Goal: Information Seeking & Learning: Understand process/instructions

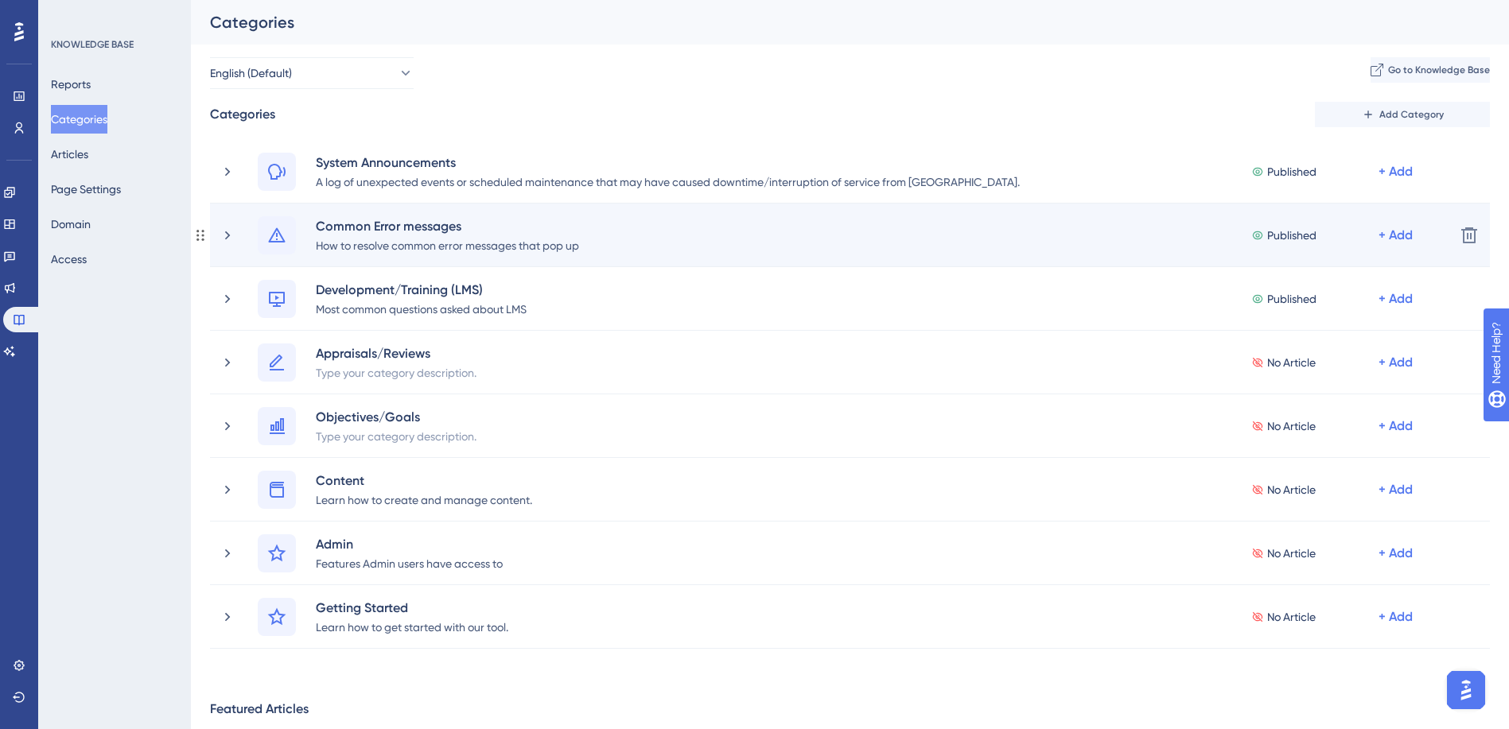
click at [217, 239] on div "Common Error messages How to resolve common error messages that pop up Publishe…" at bounding box center [850, 236] width 1280 height 64
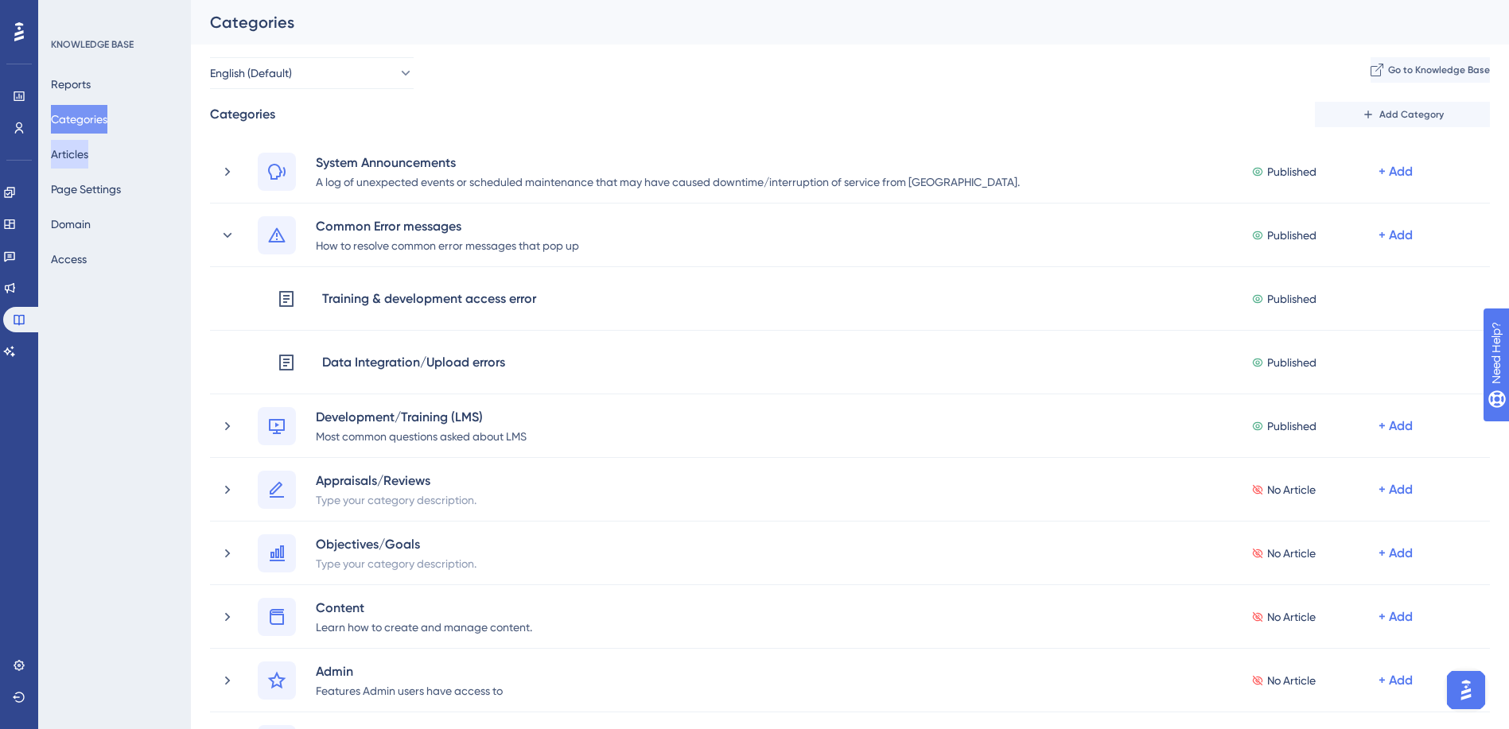
click at [88, 154] on button "Articles" at bounding box center [69, 154] width 37 height 29
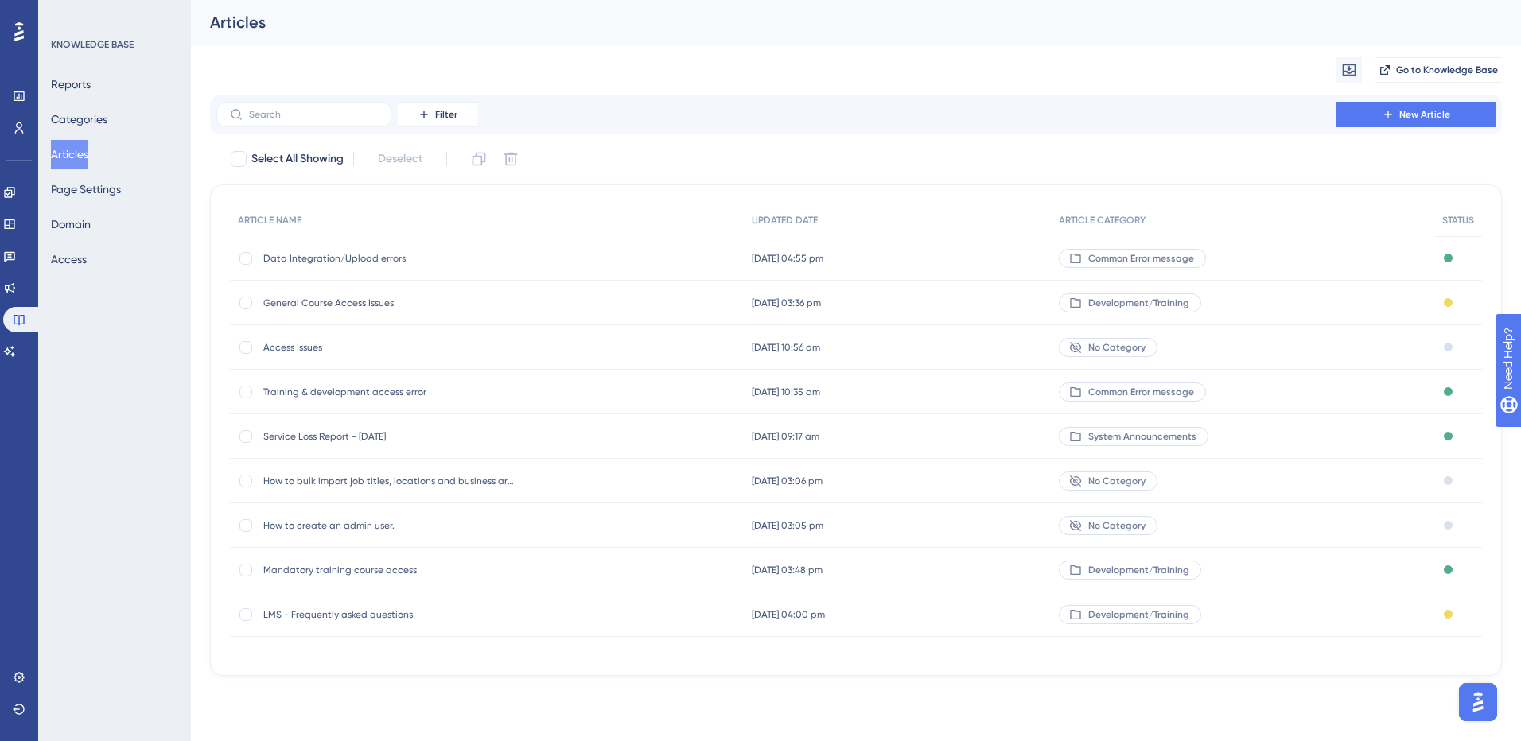
click at [295, 349] on span "Access Issues" at bounding box center [390, 347] width 255 height 13
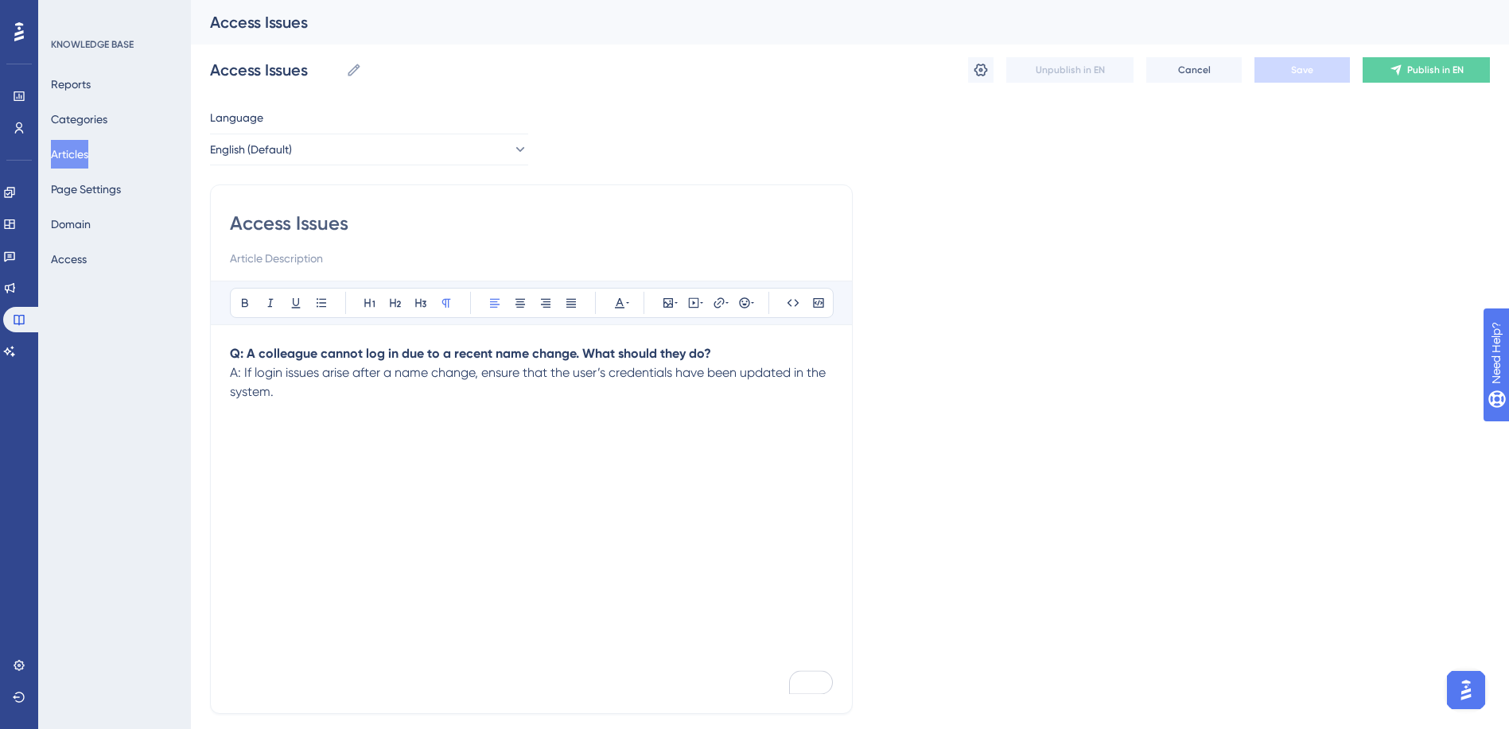
click at [64, 151] on button "Articles" at bounding box center [69, 154] width 37 height 29
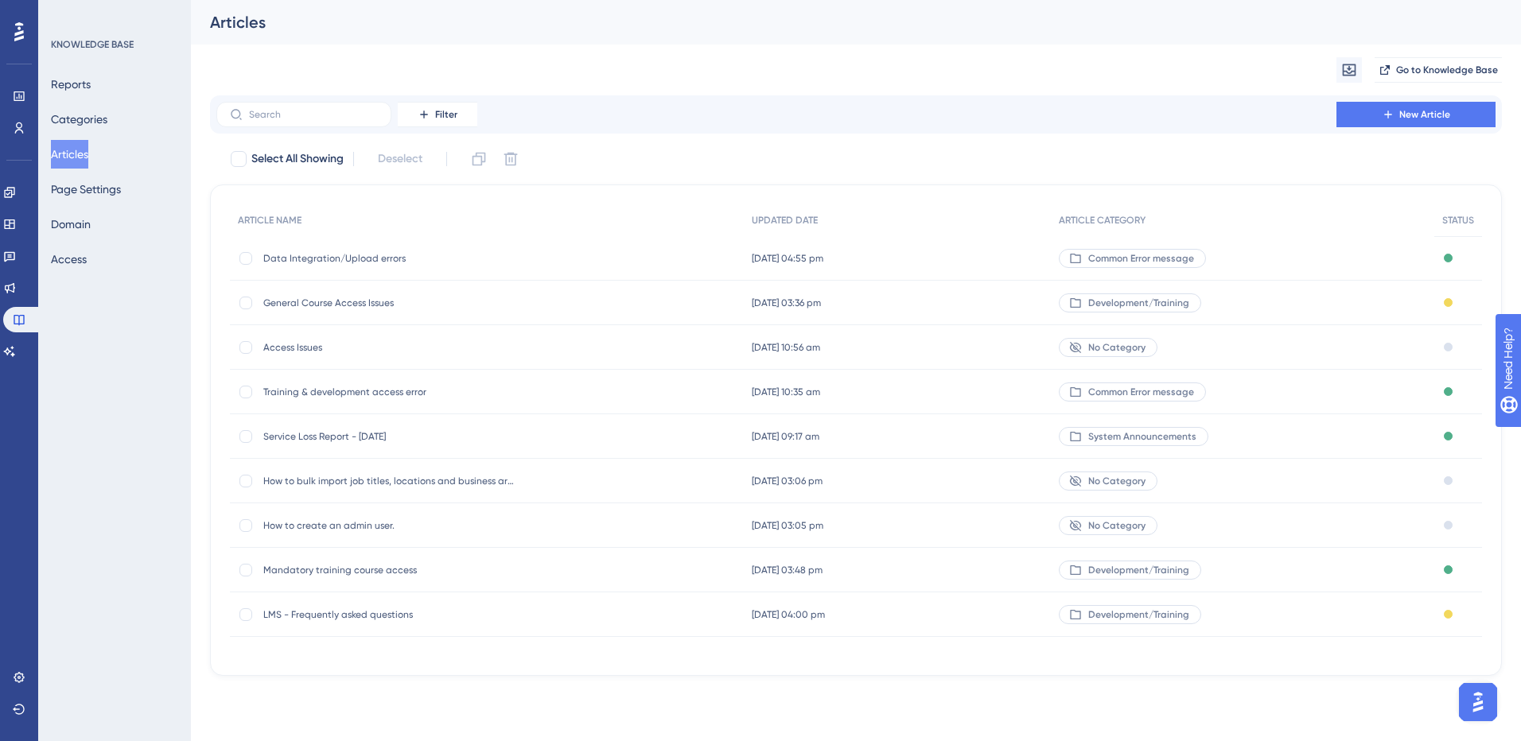
click at [292, 252] on span "Data Integration/Upload errors" at bounding box center [390, 258] width 255 height 13
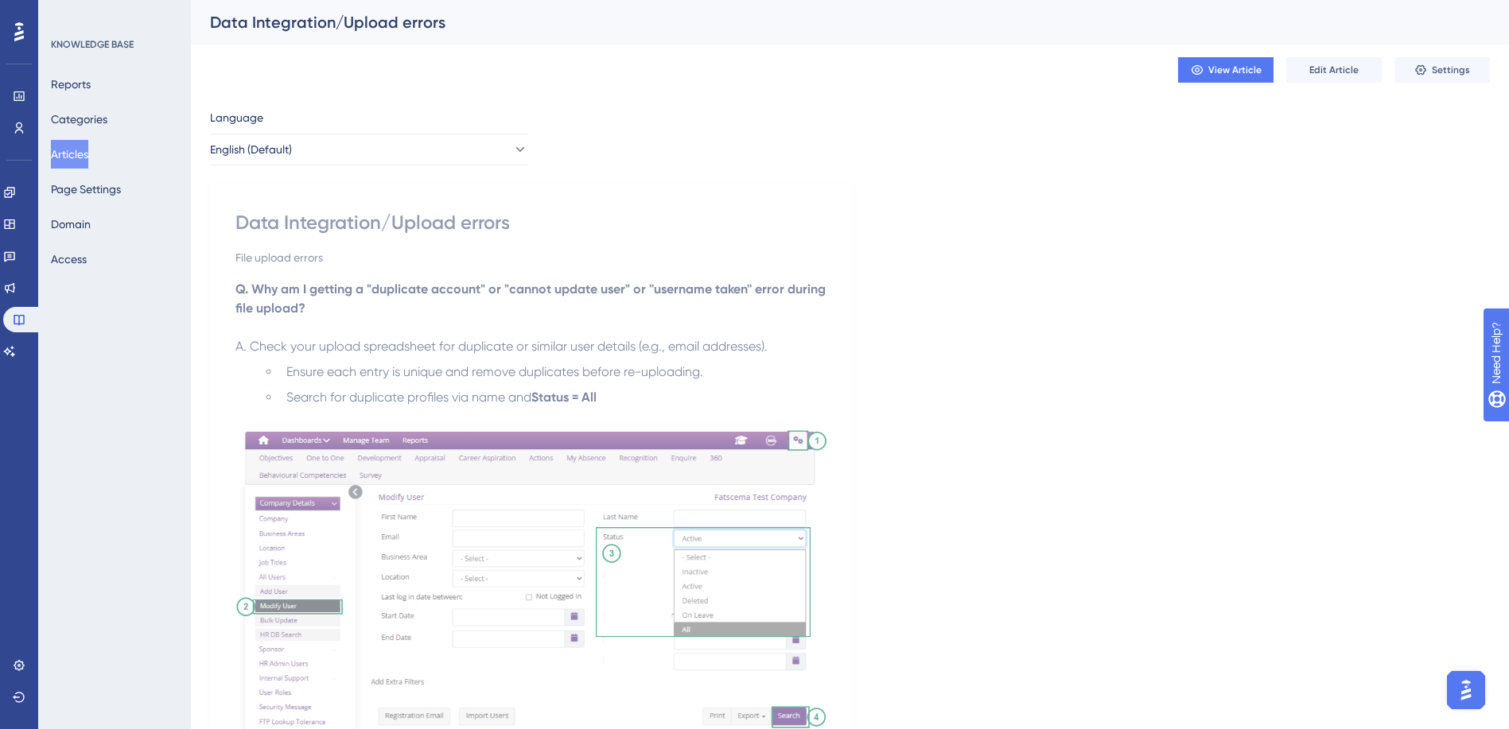
click at [648, 394] on li "Search for duplicate profiles via name and Status = All" at bounding box center [553, 397] width 547 height 19
click at [72, 154] on button "Articles" at bounding box center [69, 154] width 37 height 29
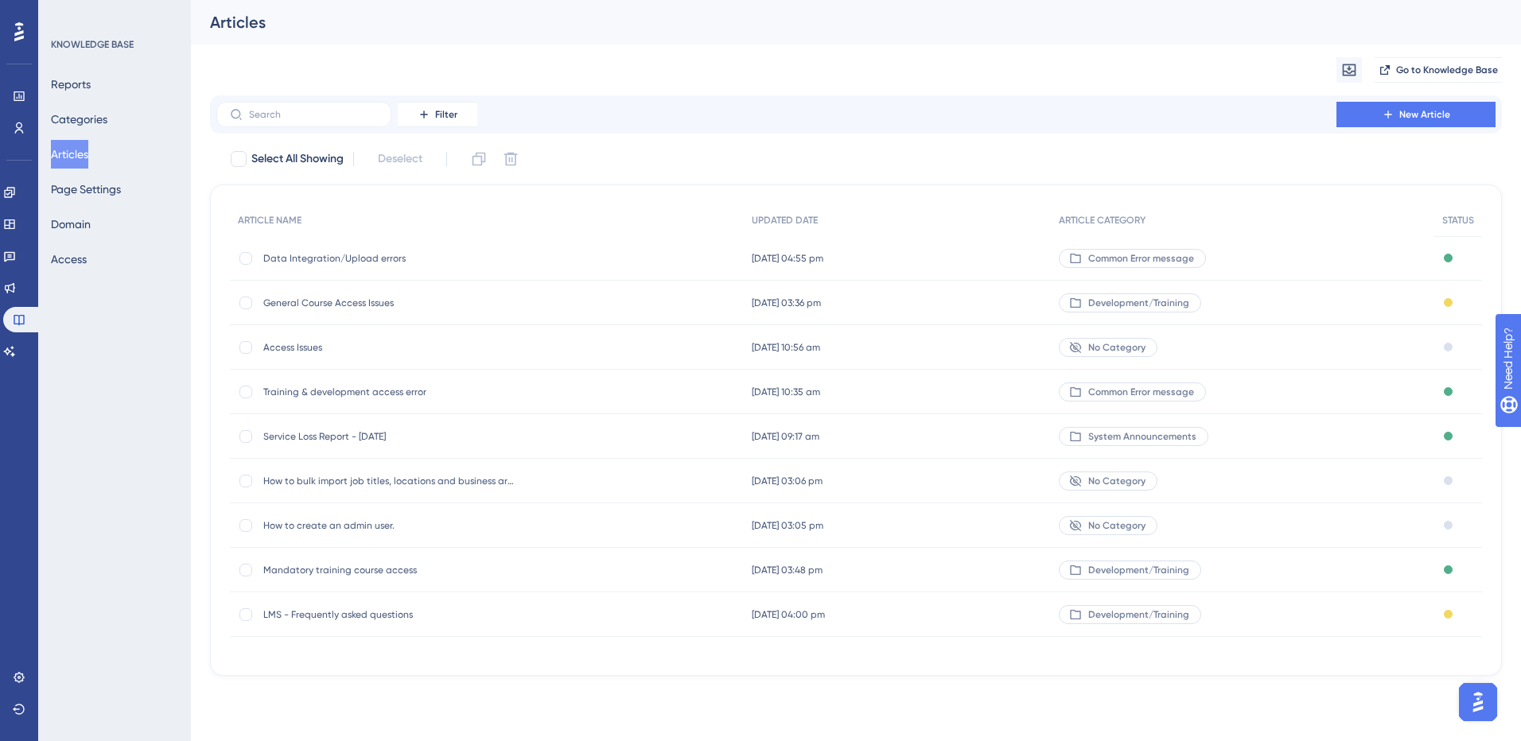
click at [295, 347] on span "Access Issues" at bounding box center [390, 347] width 255 height 13
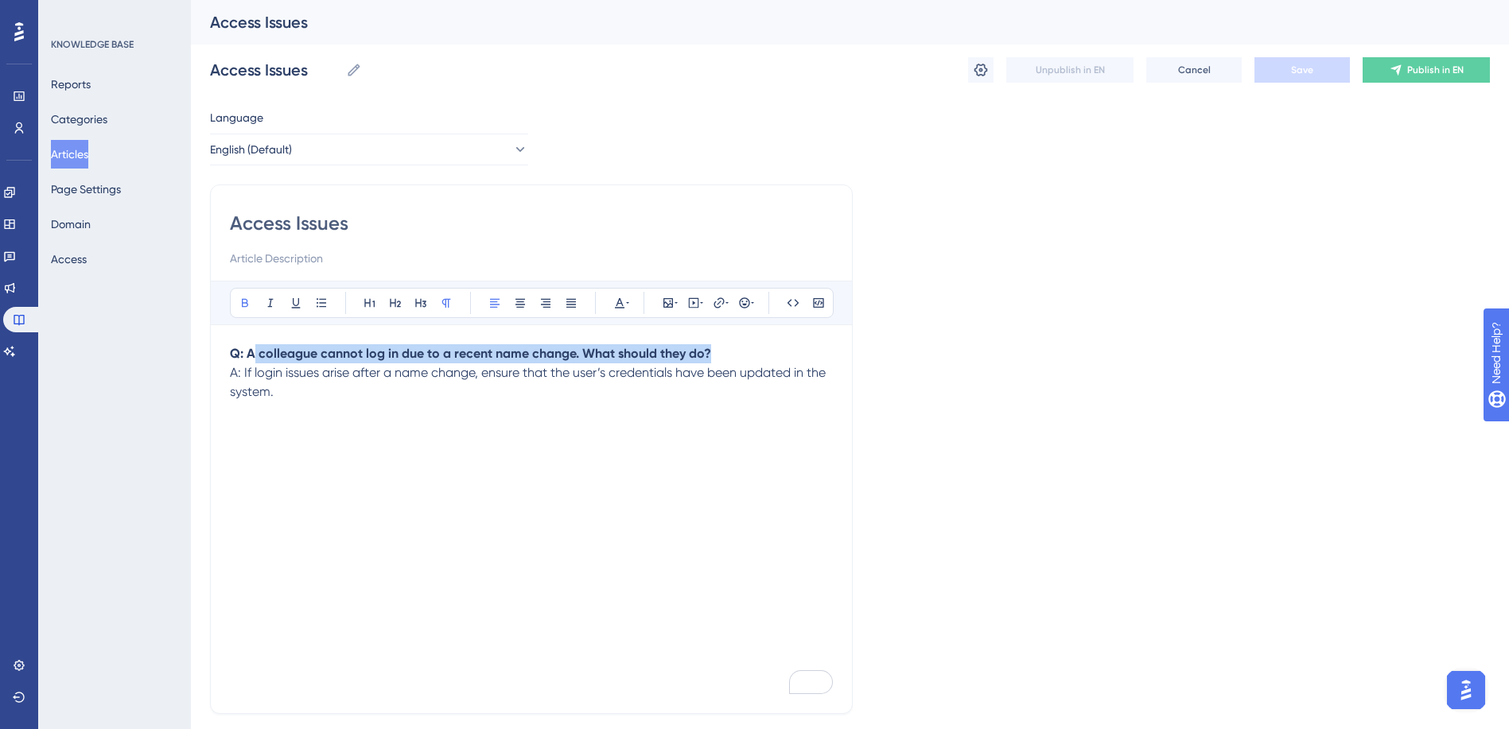
drag, startPoint x: 720, startPoint y: 351, endPoint x: 255, endPoint y: 352, distance: 464.5
click at [255, 352] on p "Q: A colleague cannot log in due to a recent name change. What should they do? …" at bounding box center [531, 372] width 603 height 57
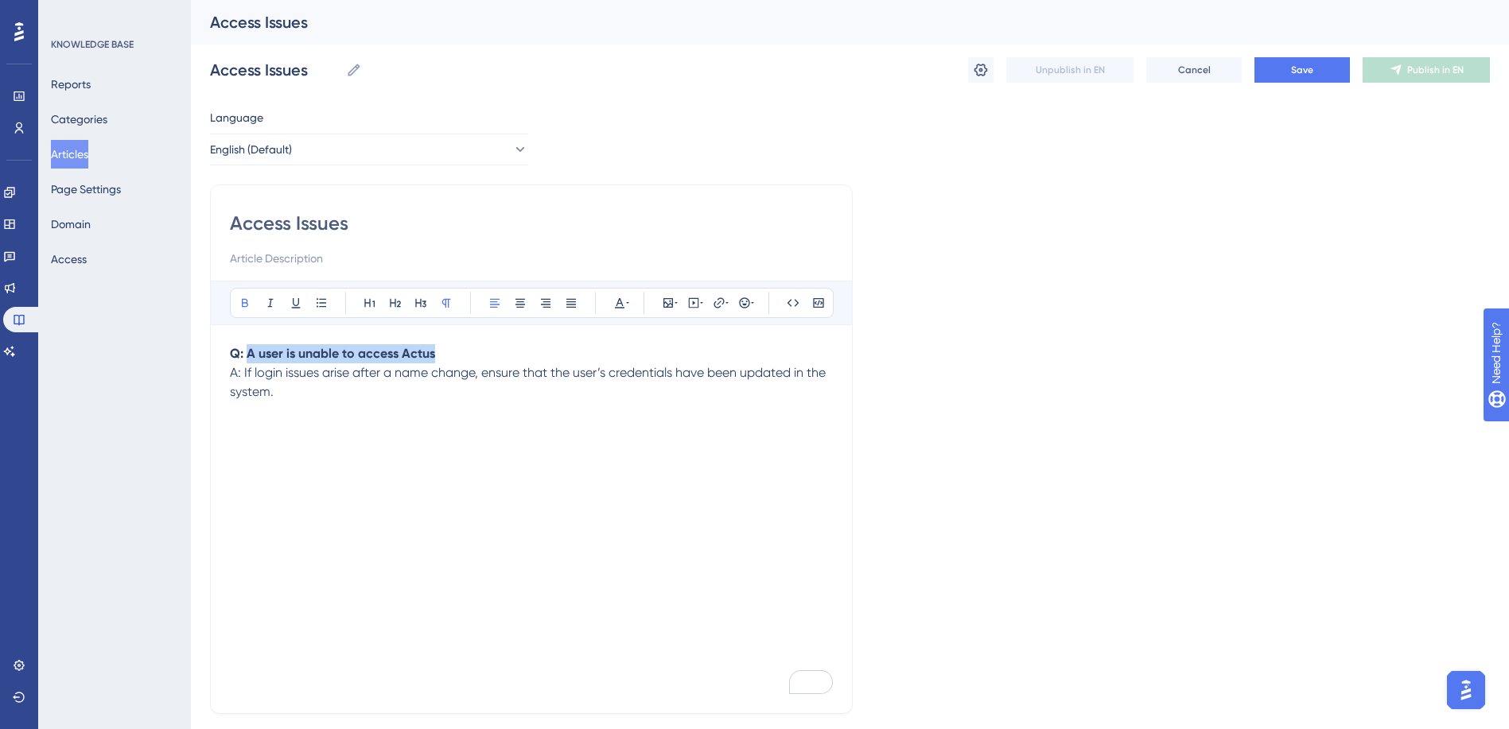
drag, startPoint x: 433, startPoint y: 354, endPoint x: 250, endPoint y: 356, distance: 183.7
click at [250, 356] on strong "Q: A user is unable to access Actus" at bounding box center [332, 353] width 205 height 15
click at [499, 356] on strong "Q: Qhy am I unable to Access my Actus profile/ account." at bounding box center [397, 353] width 334 height 15
click at [589, 355] on p "Q: Why am I unable to access my Actus profile / account. A: If login issues ari…" at bounding box center [531, 372] width 603 height 57
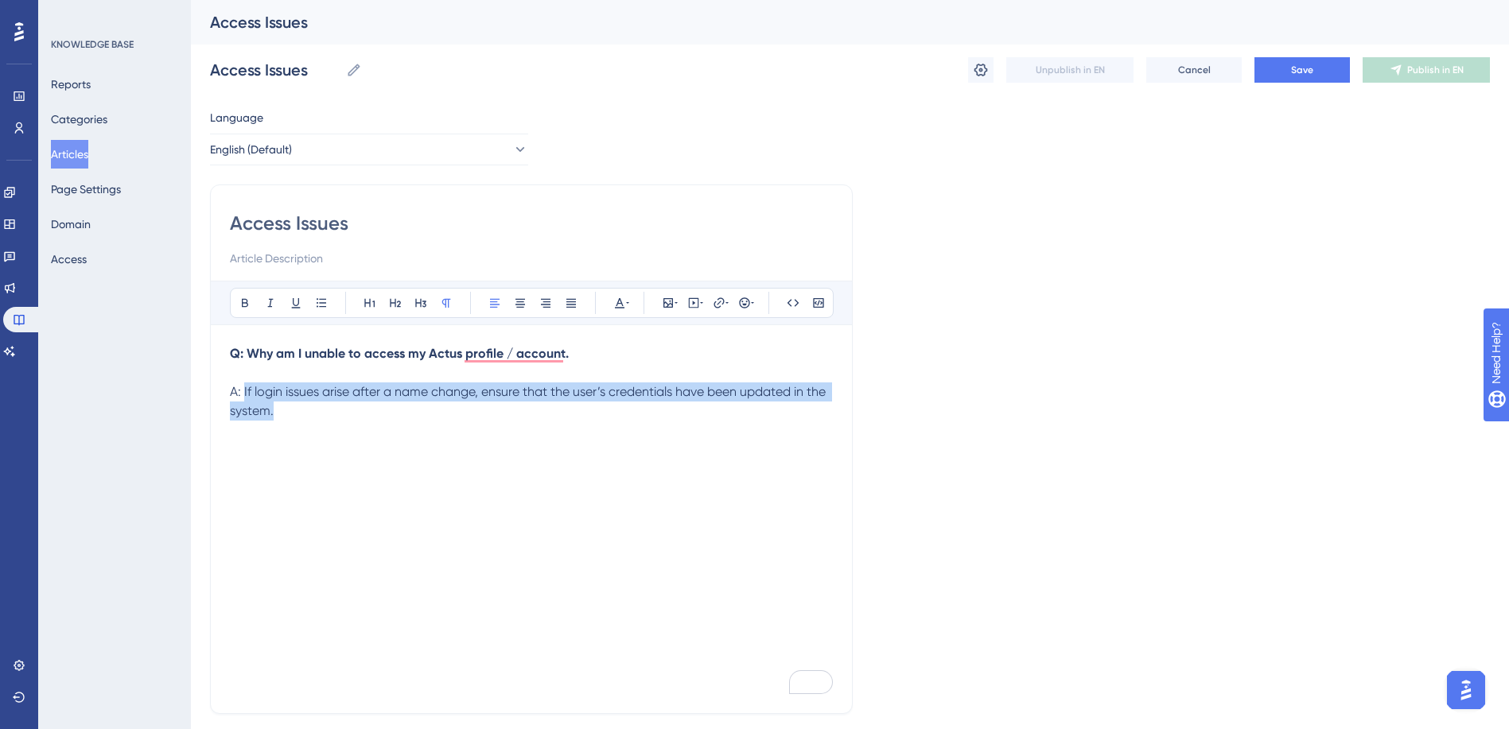
drag, startPoint x: 245, startPoint y: 395, endPoint x: 332, endPoint y: 422, distance: 91.6
click at [332, 422] on div "Q: Why am I unable to access my Actus profile / account. A: If login issues ari…" at bounding box center [531, 519] width 603 height 350
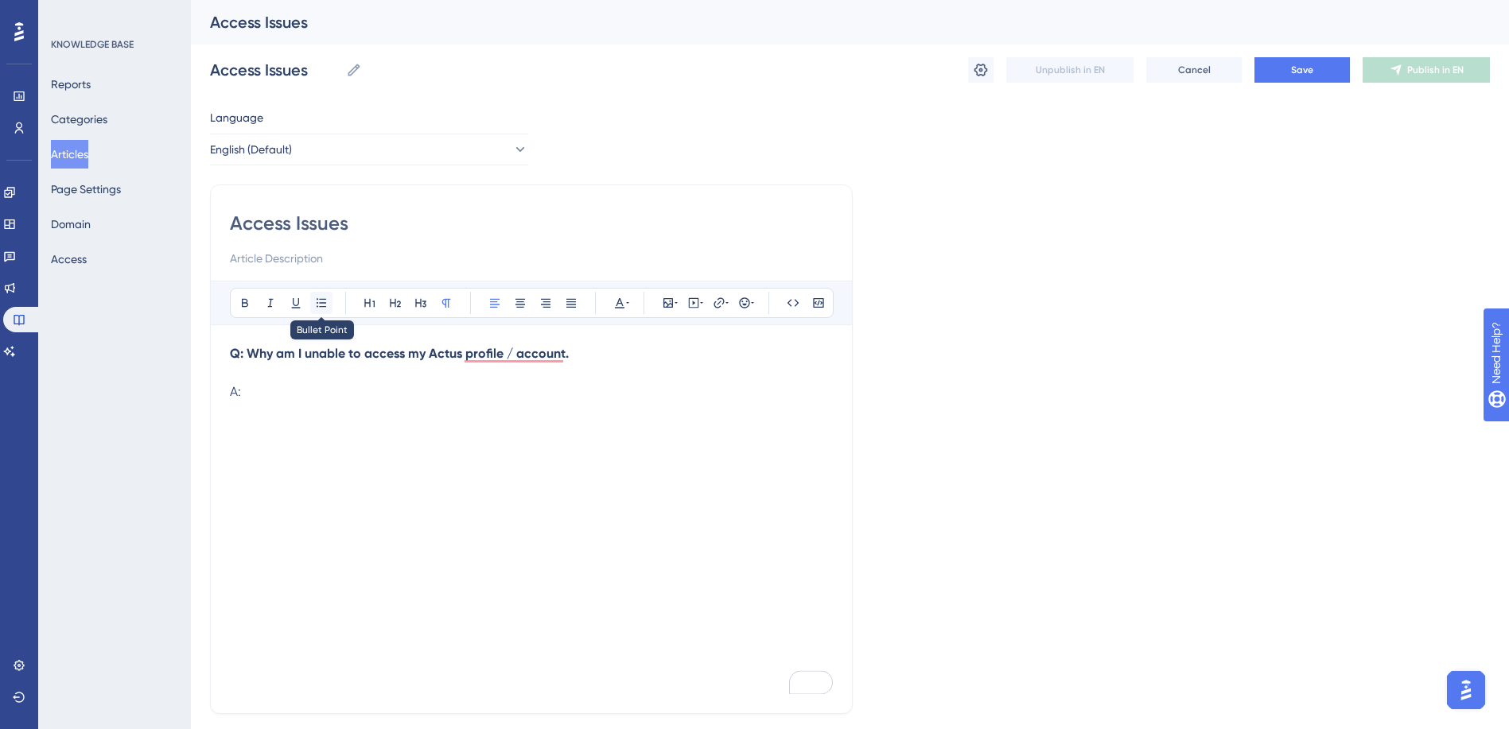
click at [326, 308] on icon at bounding box center [321, 303] width 13 height 13
click at [321, 306] on icon at bounding box center [322, 302] width 10 height 9
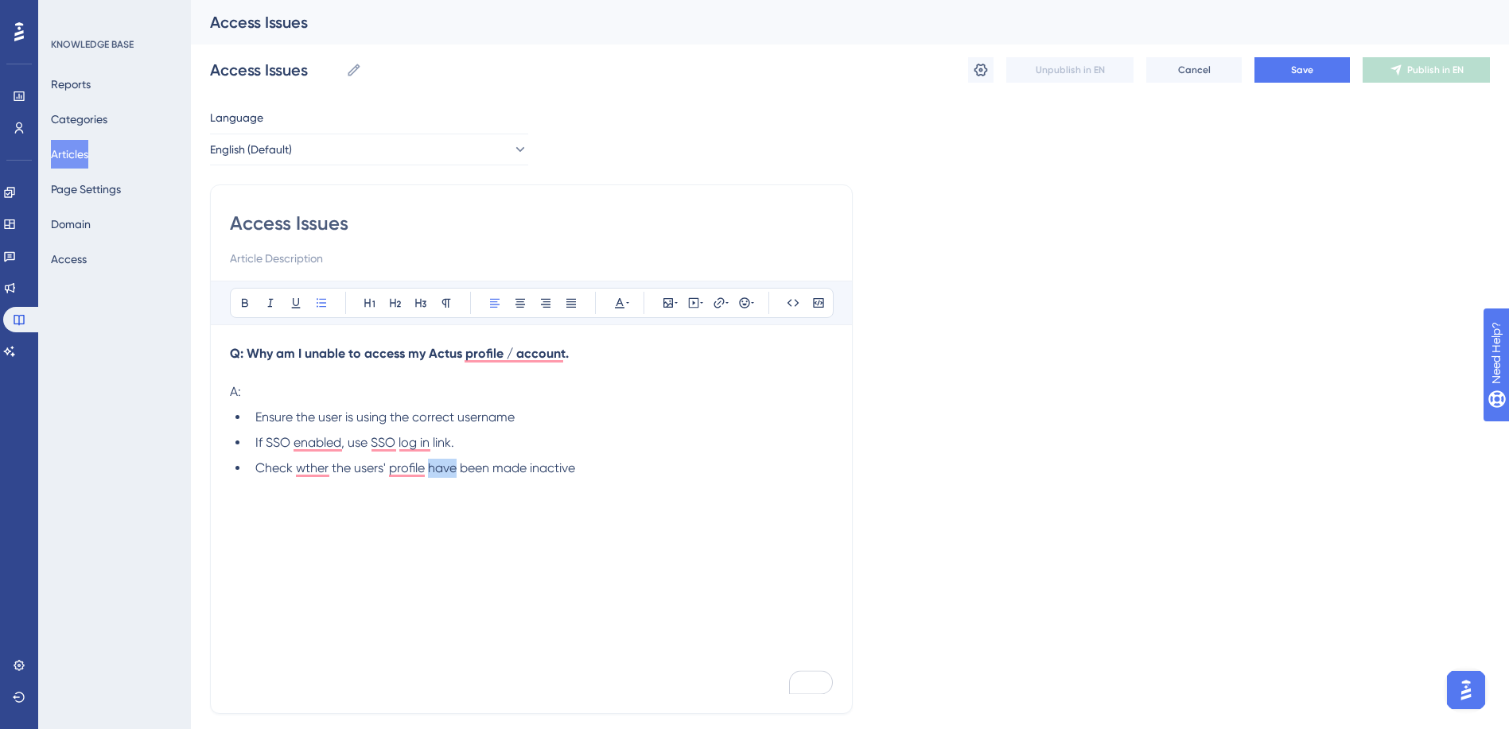
drag, startPoint x: 458, startPoint y: 472, endPoint x: 433, endPoint y: 471, distance: 24.7
click at [431, 472] on span "Check wther the users' profile have been made inactive" at bounding box center [415, 468] width 320 height 15
click at [613, 473] on li "Check wther the users' profile is / has been made inactive" at bounding box center [541, 468] width 584 height 19
click at [646, 478] on div "Q: Why am I unable to access my Actus profile / account. A: Ensure the user is …" at bounding box center [531, 519] width 603 height 350
click at [834, 79] on button "Save" at bounding box center [1301, 69] width 95 height 25
